Goal: Find specific page/section: Find specific page/section

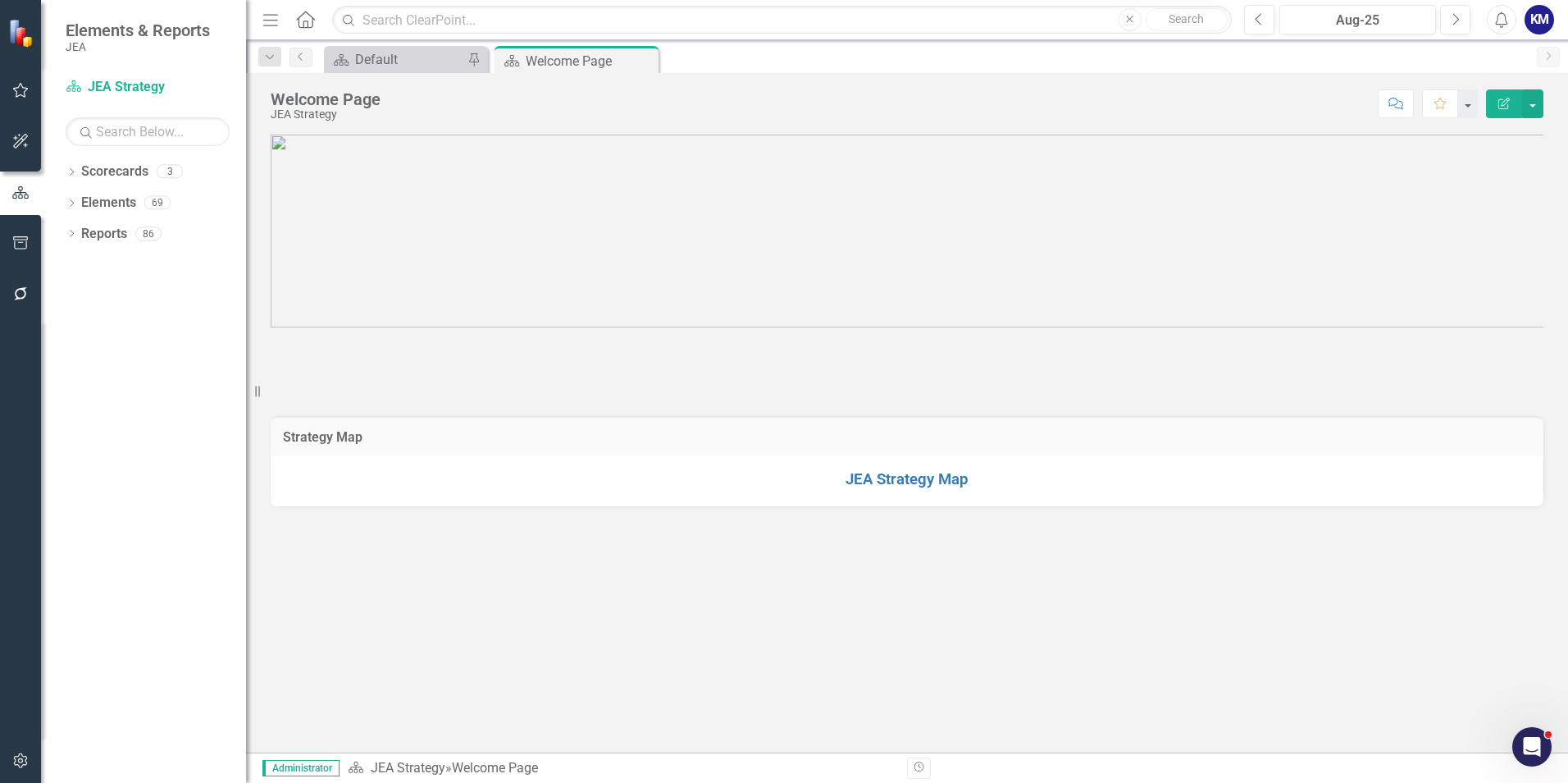
scroll to position [773, 0]
click at [469, 348] on p at bounding box center [907, 348] width 1273 height 0
click at [76, 169] on icon "Dropdown" at bounding box center [71, 173] width 12 height 9
click at [133, 194] on link "JEA Strategy" at bounding box center [168, 203] width 156 height 19
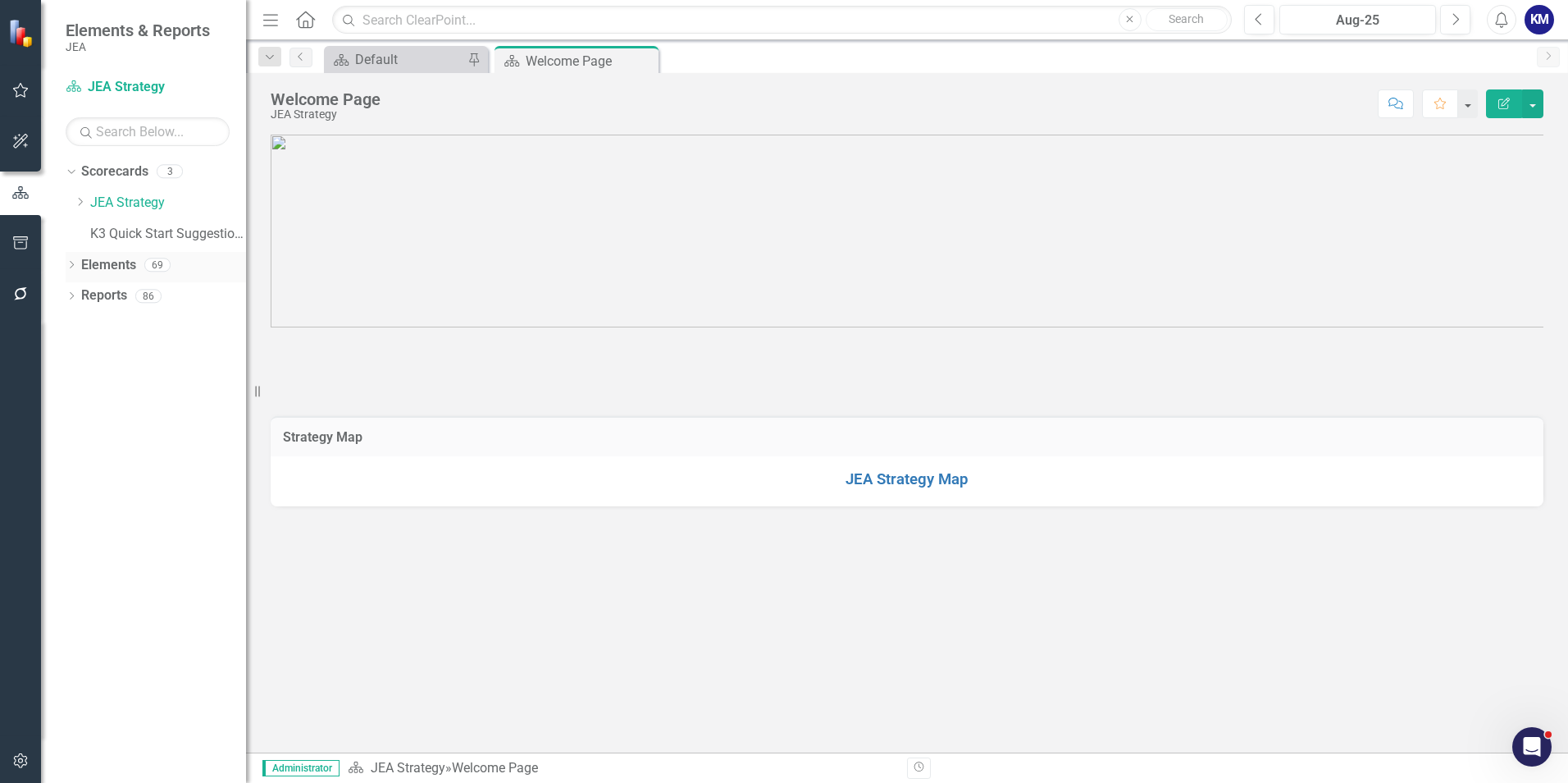
click at [67, 266] on icon "Dropdown" at bounding box center [71, 266] width 12 height 9
click at [137, 291] on link "Enterprise Commitments to Action Enterprise Commitments to Actions" at bounding box center [204, 296] width 231 height 19
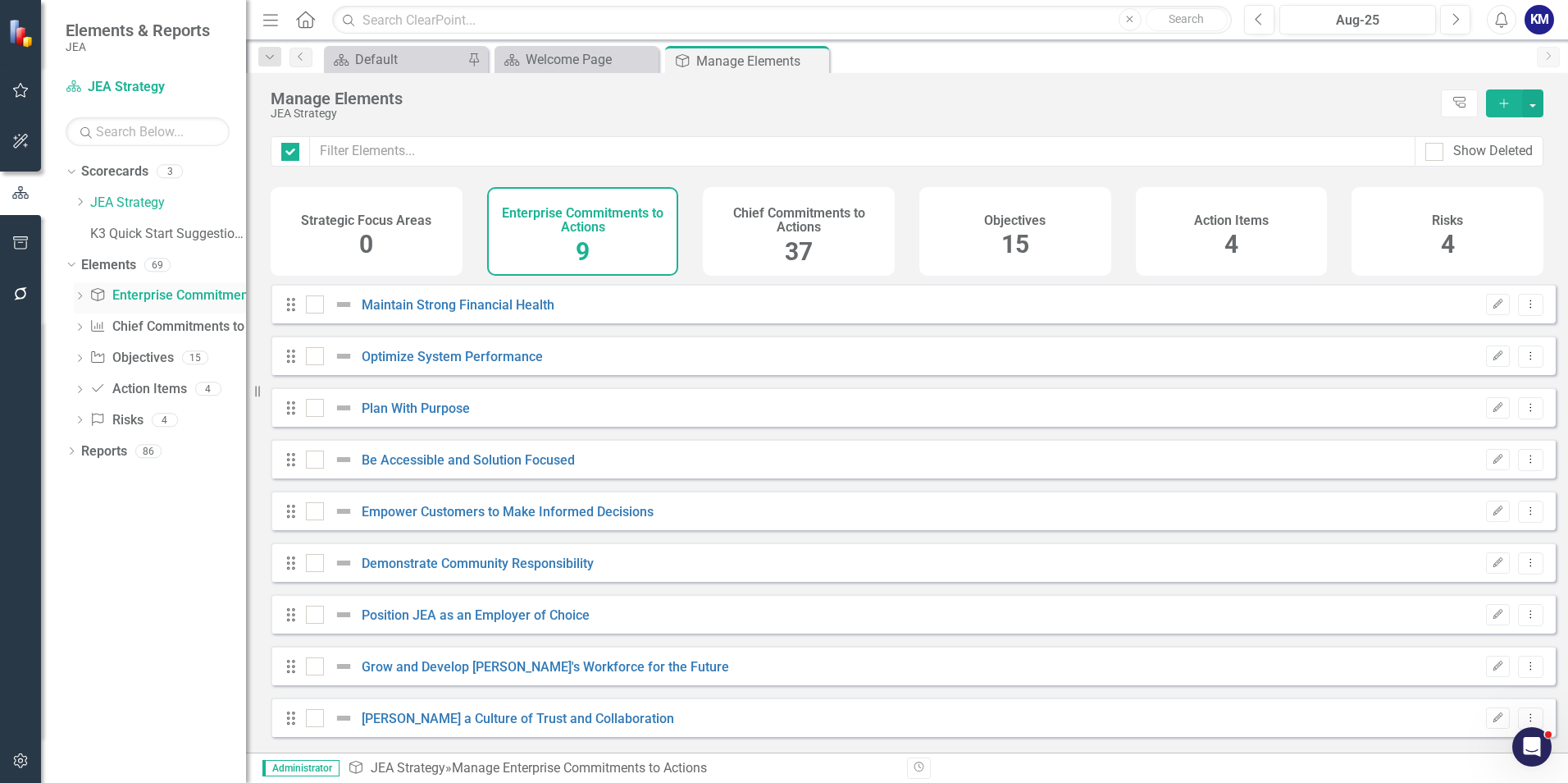
checkbox input "false"
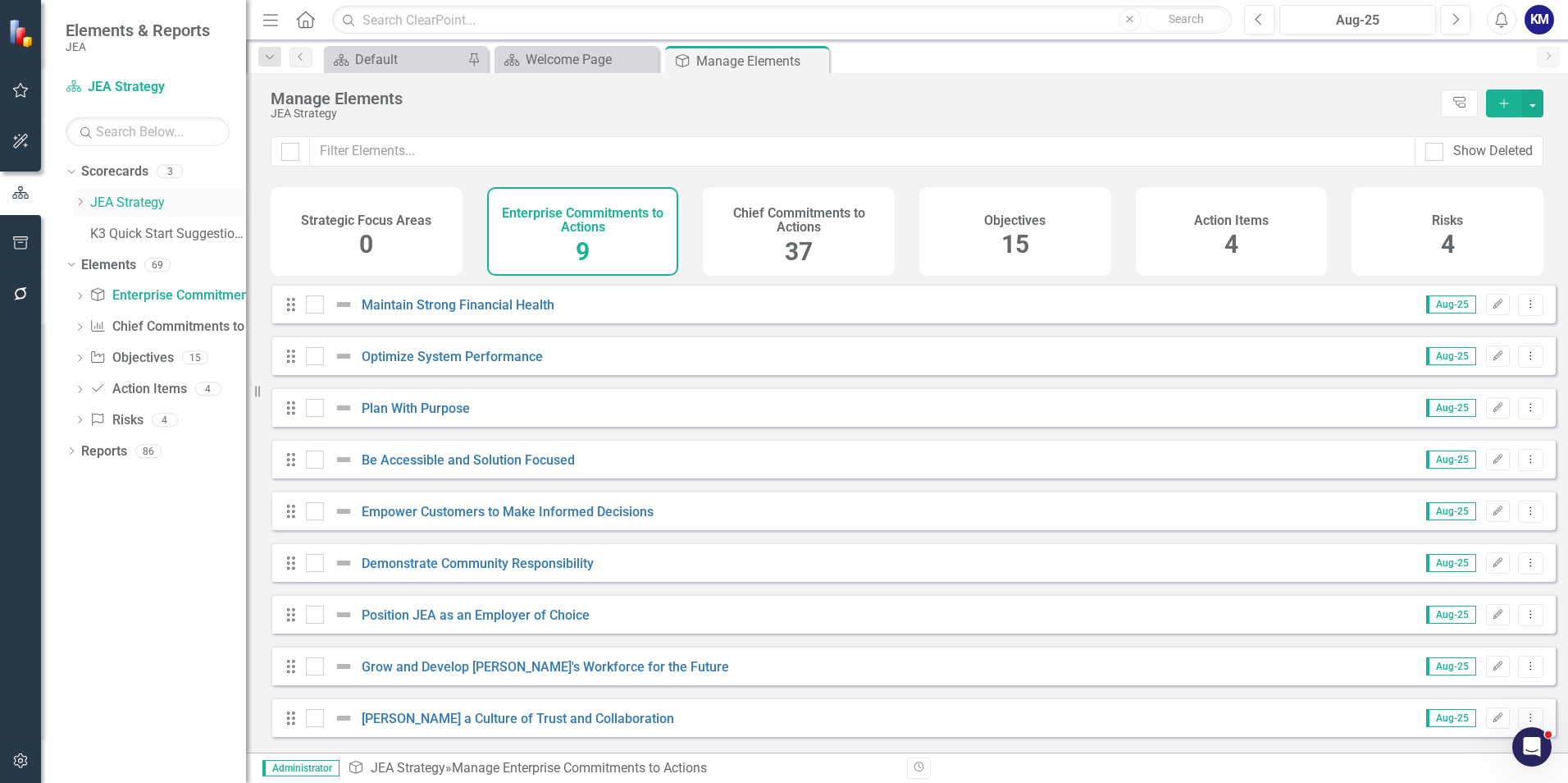
click at [103, 213] on div "Dropdown JEA Strategy" at bounding box center [160, 203] width 172 height 27
click at [795, 249] on span "37" at bounding box center [799, 252] width 28 height 29
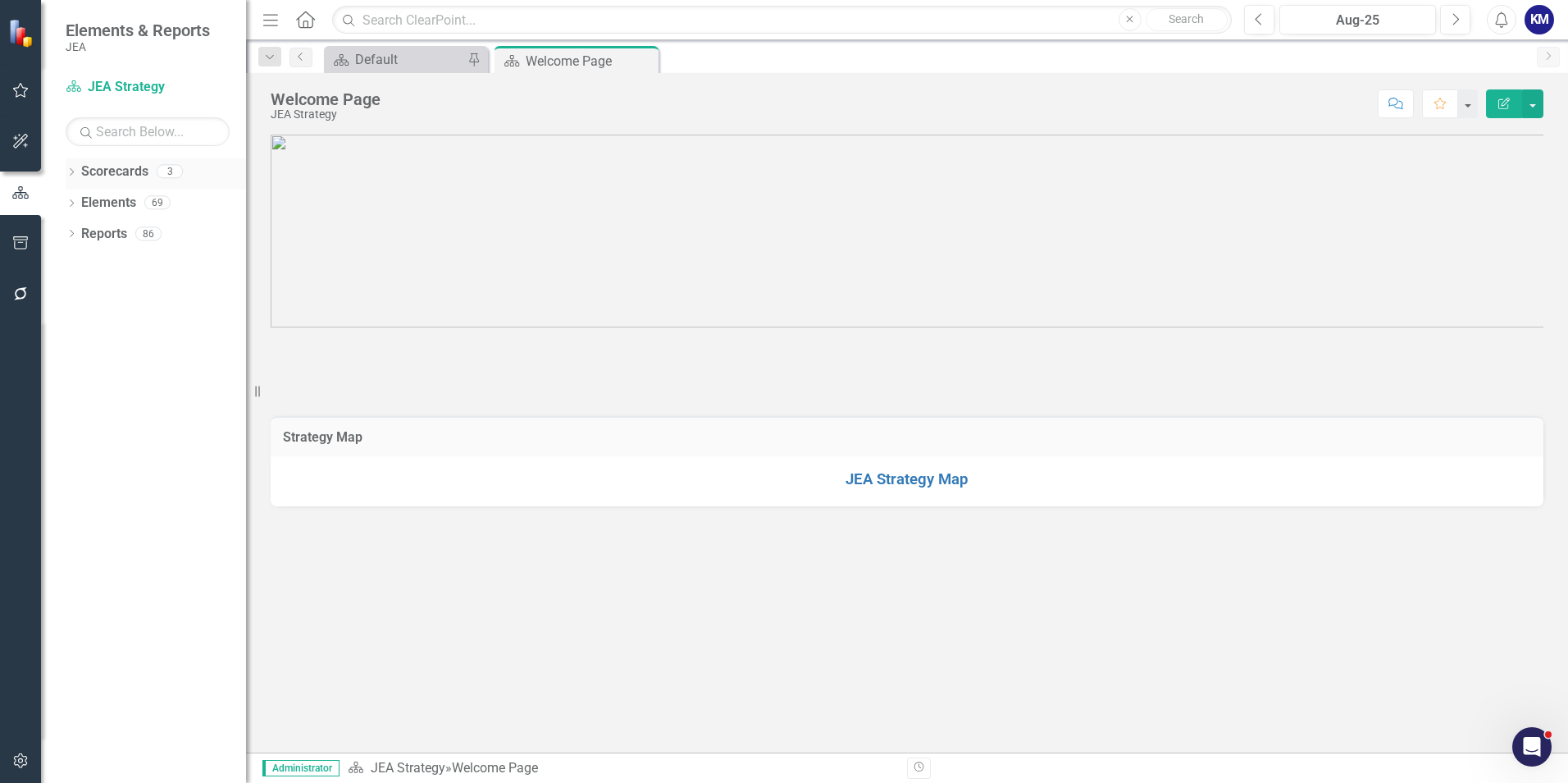
click at [71, 173] on icon "Dropdown" at bounding box center [71, 173] width 12 height 9
click at [134, 200] on link "JEA Strategy" at bounding box center [168, 203] width 156 height 19
